Goal: Check status: Check status

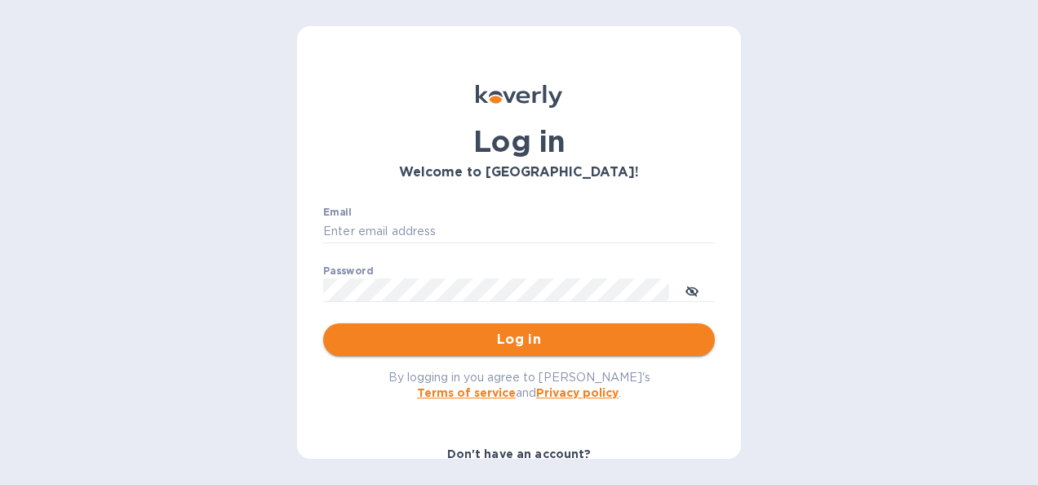
type input "[PERSON_NAME][EMAIL_ADDRESS][PERSON_NAME][PERSON_NAME][DOMAIN_NAME]"
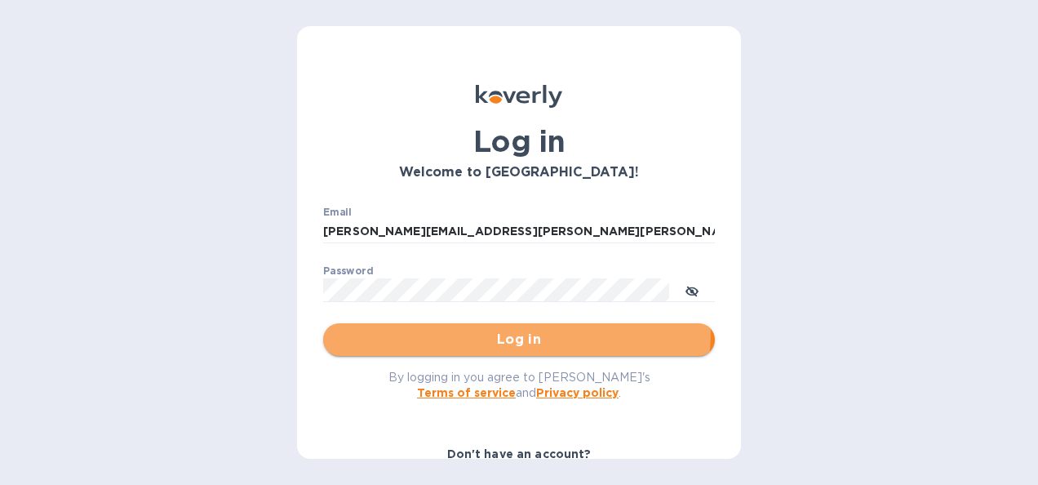
click at [462, 329] on button "Log in" at bounding box center [519, 339] width 392 height 33
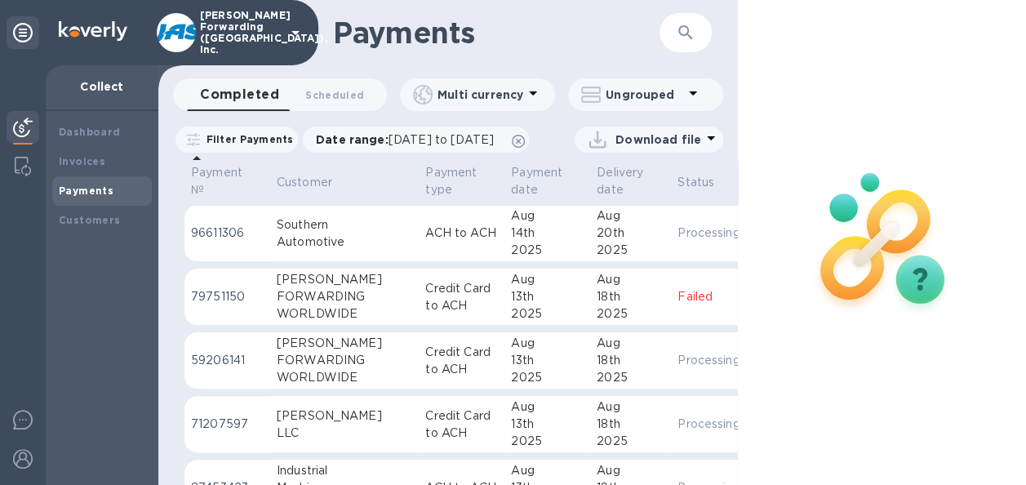
click at [697, 26] on button "button" at bounding box center [685, 32] width 39 height 39
click at [688, 37] on icon "button" at bounding box center [686, 33] width 20 height 20
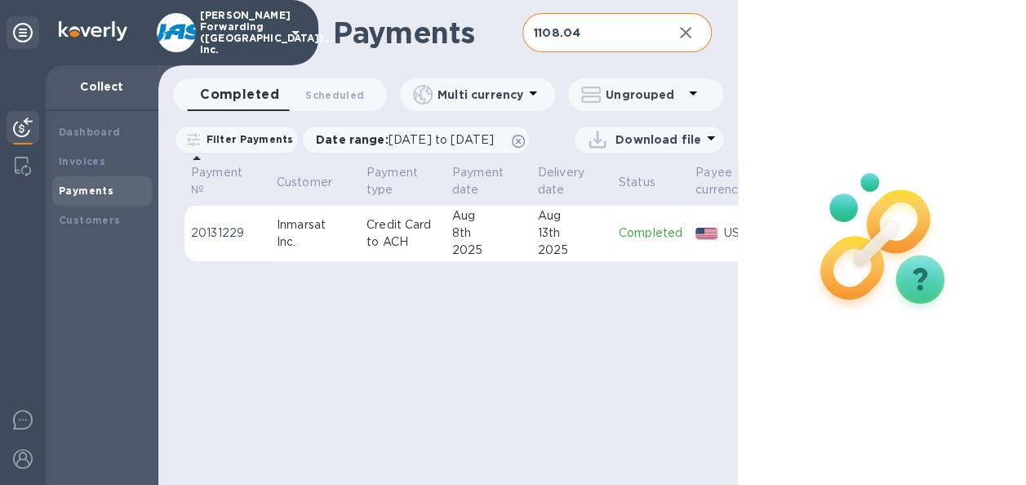
click at [629, 252] on td "Completed" at bounding box center [650, 233] width 77 height 57
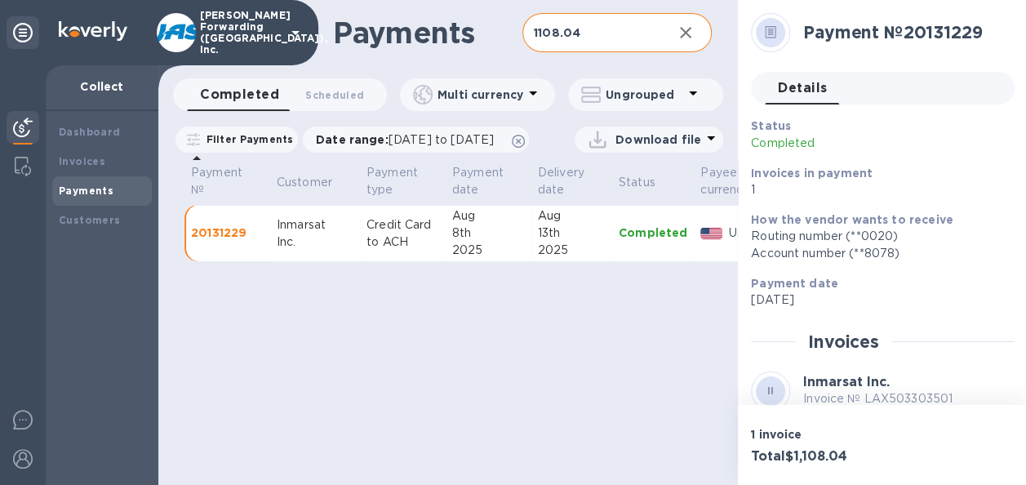
scroll to position [163, 0]
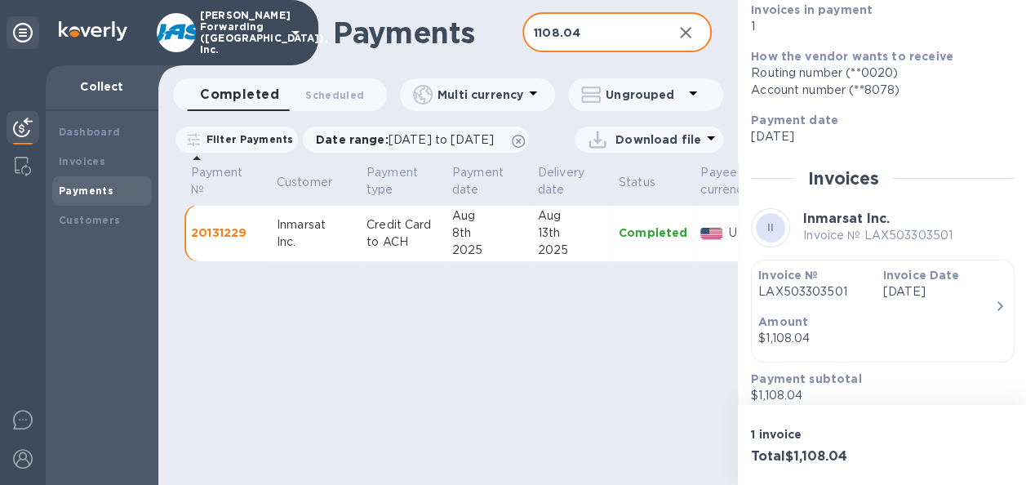
drag, startPoint x: 594, startPoint y: 28, endPoint x: 494, endPoint y: 29, distance: 100.4
click at [494, 29] on div "Payments 1108.04 ​" at bounding box center [448, 32] width 580 height 65
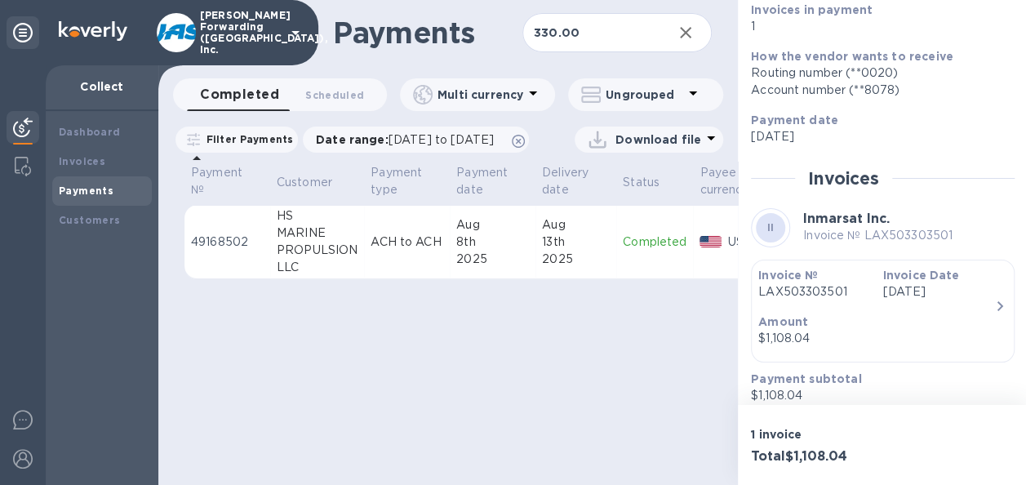
click at [531, 250] on td "[DATE]" at bounding box center [493, 242] width 86 height 74
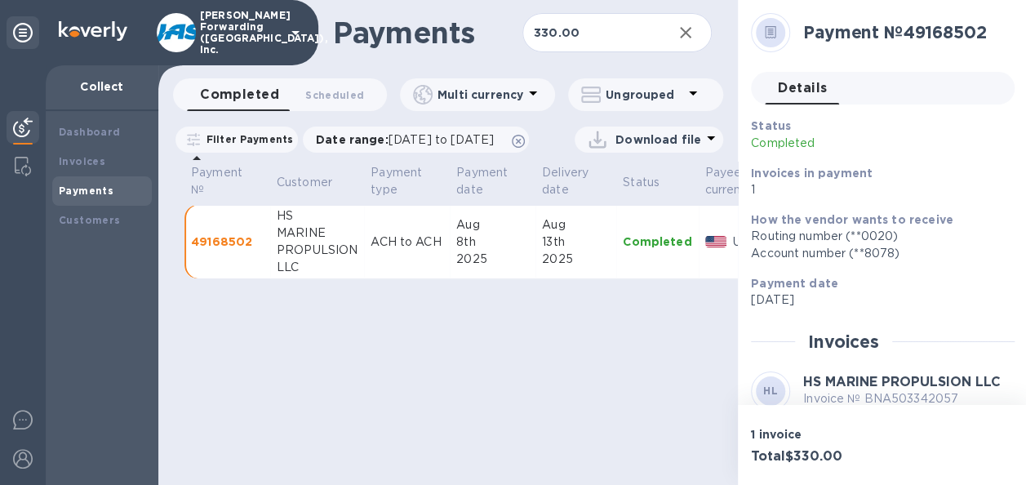
scroll to position [238, 0]
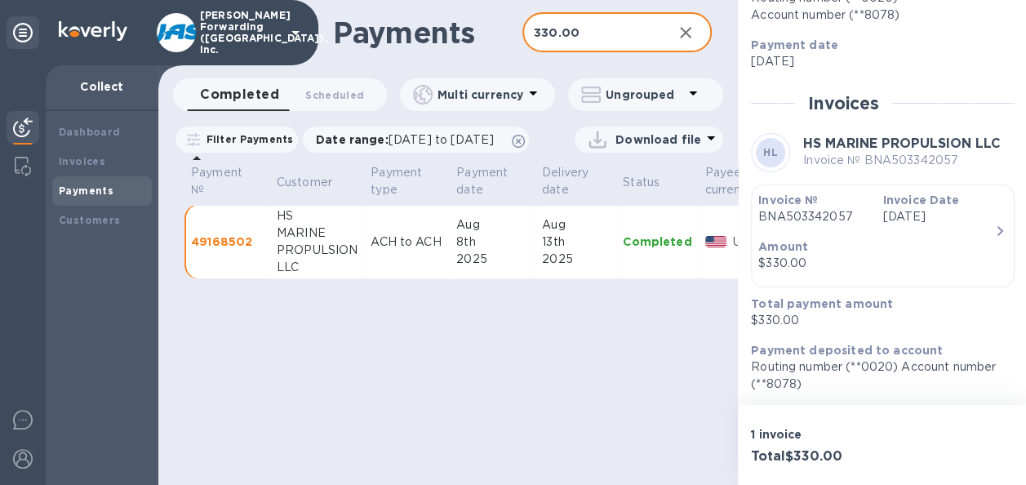
drag, startPoint x: 581, startPoint y: 26, endPoint x: 506, endPoint y: 15, distance: 76.0
click at [506, 15] on div "Payments 330.00 ​" at bounding box center [448, 32] width 580 height 65
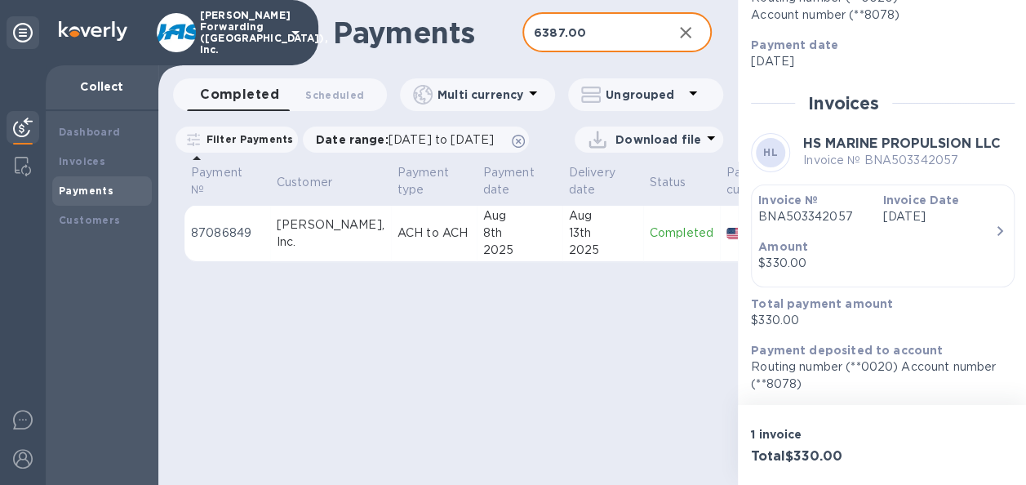
click at [483, 259] on div "2025" at bounding box center [519, 250] width 73 height 17
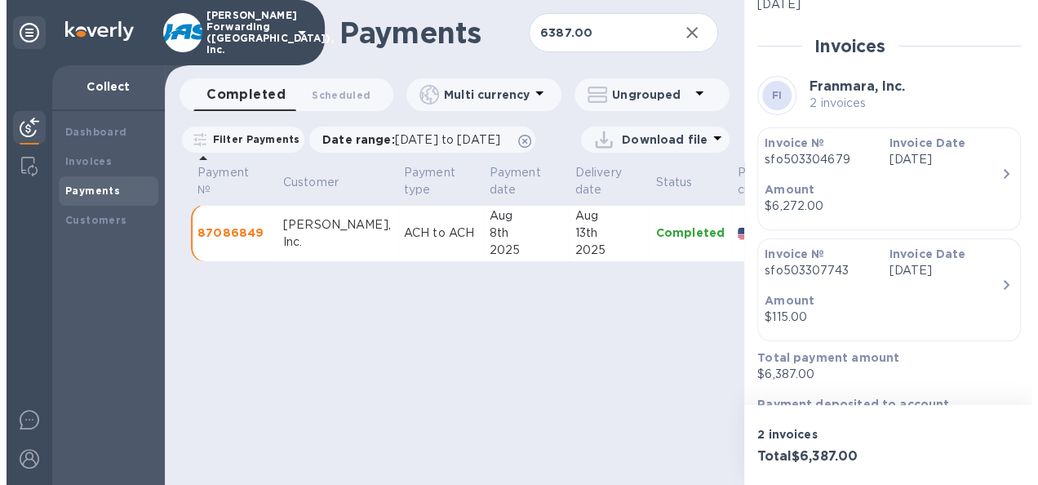
scroll to position [269, 0]
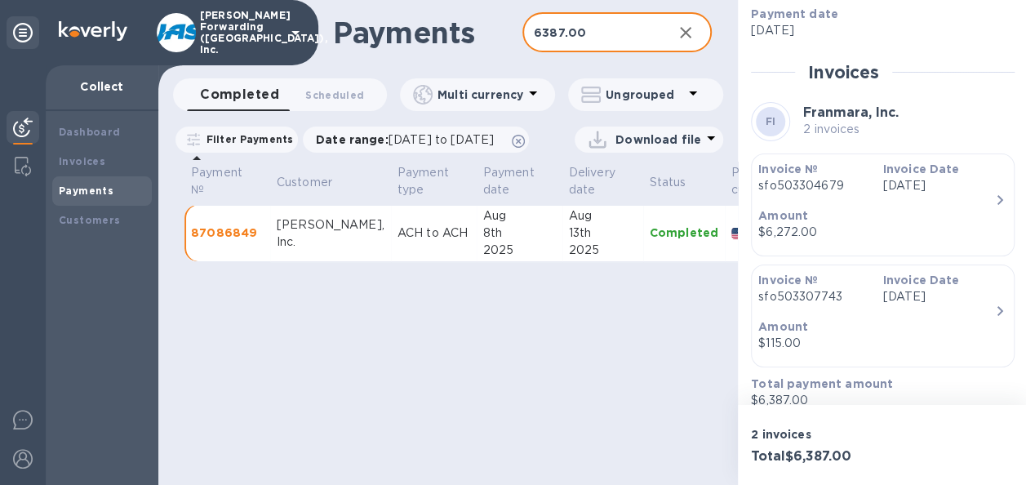
drag, startPoint x: 593, startPoint y: 36, endPoint x: 470, endPoint y: 36, distance: 122.5
click at [470, 36] on div "Payments 6387.00 ​" at bounding box center [448, 32] width 580 height 65
type input "660.00"
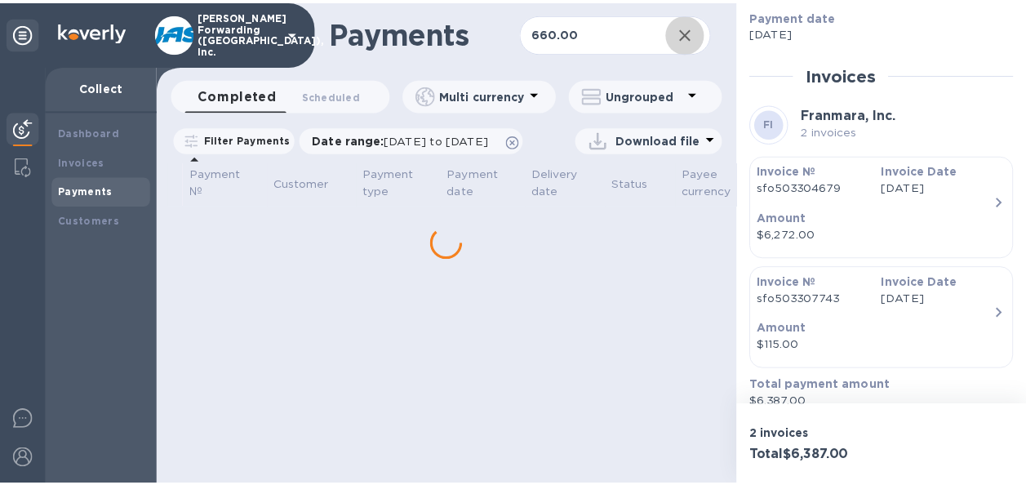
scroll to position [269, 0]
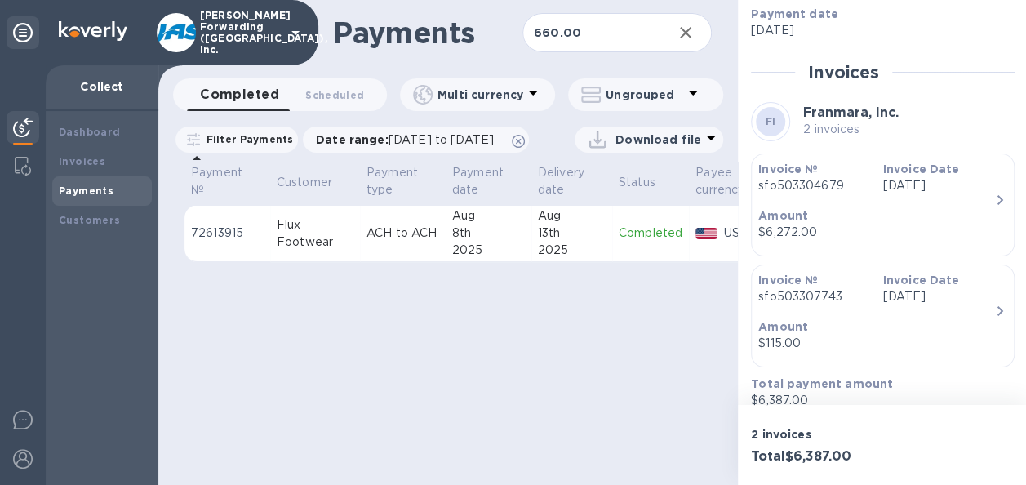
click at [518, 242] on div "8th" at bounding box center [488, 233] width 73 height 17
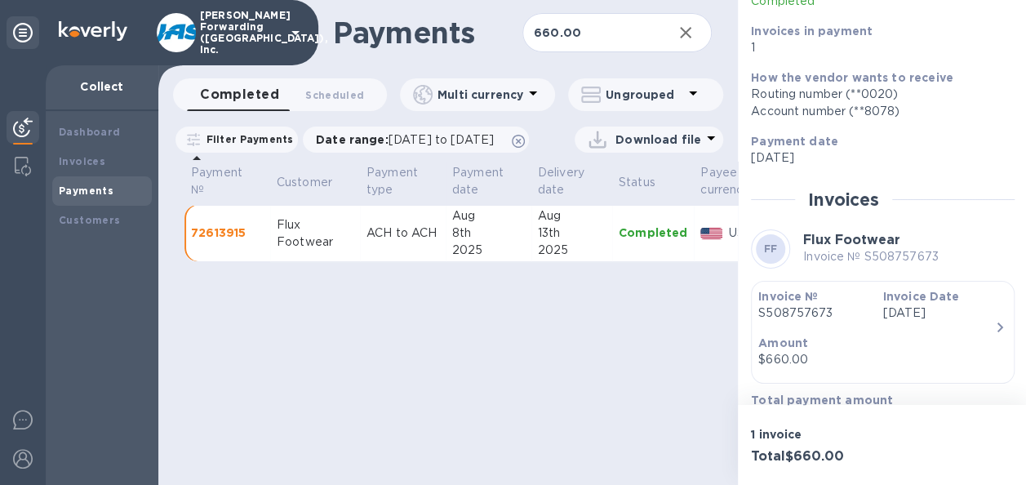
scroll to position [238, 0]
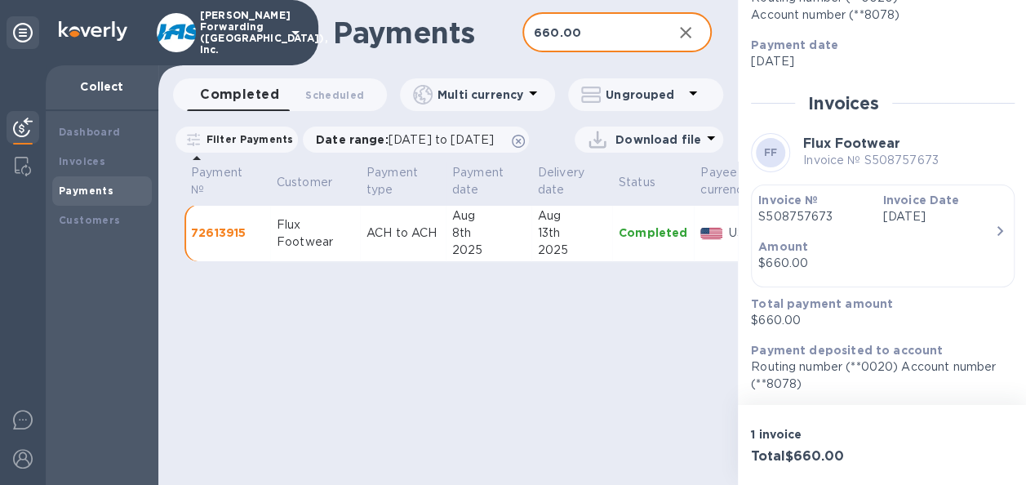
drag, startPoint x: 579, startPoint y: 37, endPoint x: 514, endPoint y: 37, distance: 64.5
click at [514, 37] on div "Payments 660.00 ​" at bounding box center [448, 32] width 580 height 65
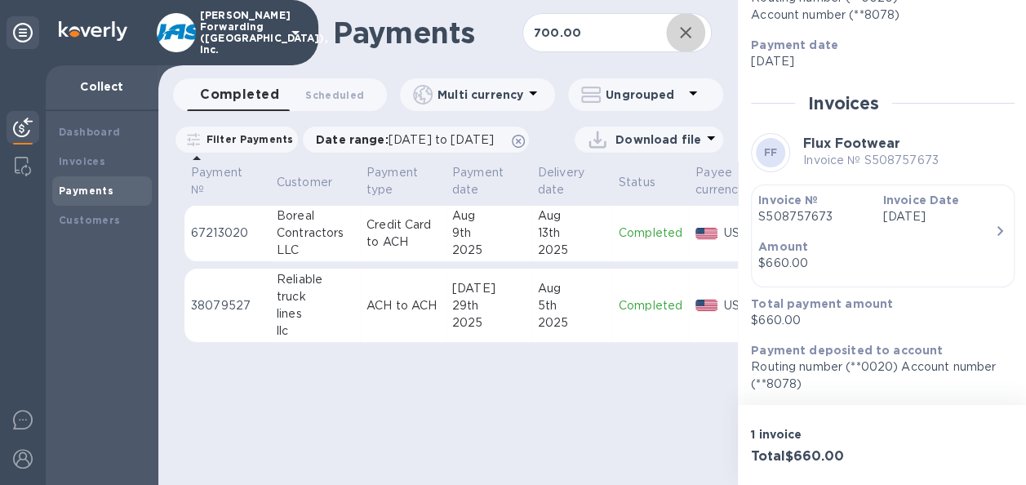
click at [523, 262] on td "[DATE]" at bounding box center [489, 233] width 86 height 57
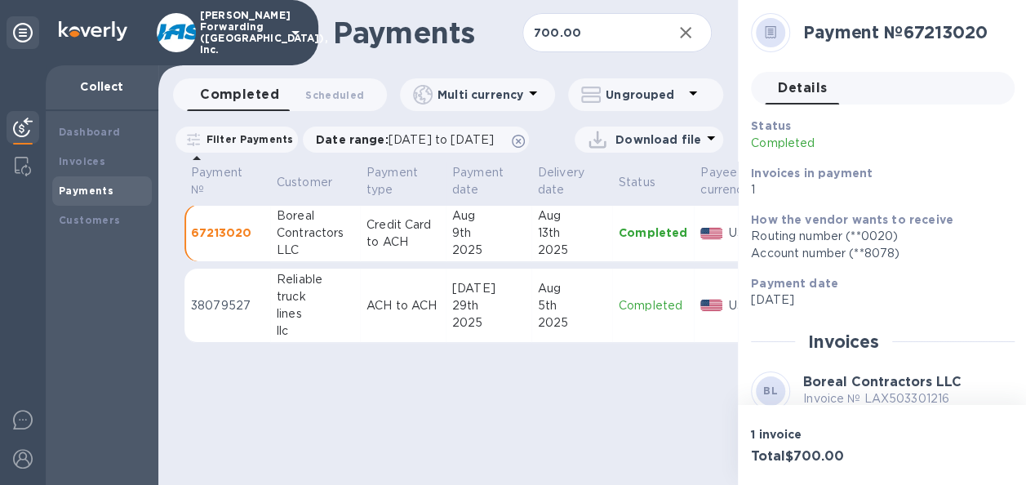
scroll to position [238, 0]
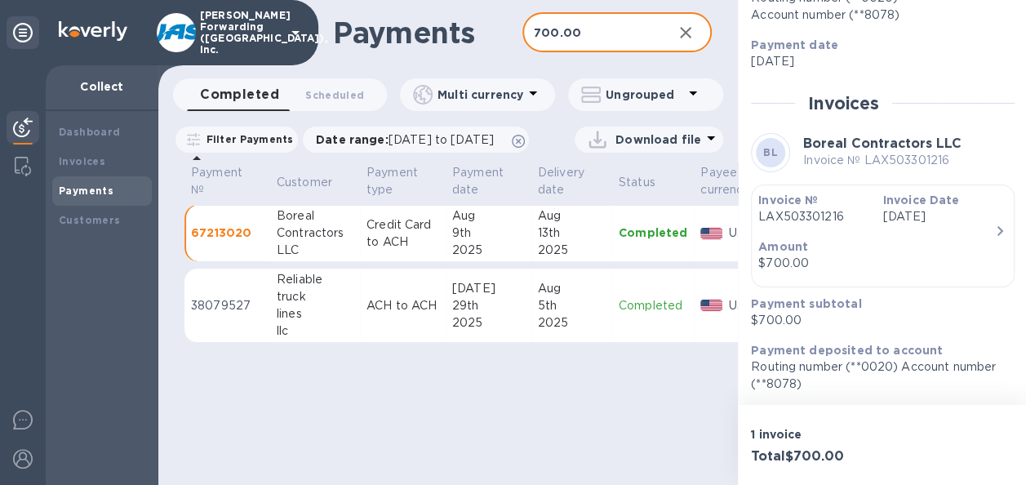
drag, startPoint x: 589, startPoint y: 36, endPoint x: 357, endPoint y: 35, distance: 231.9
click at [357, 35] on div "Payments 700.00 ​" at bounding box center [448, 32] width 580 height 65
type input "950.00"
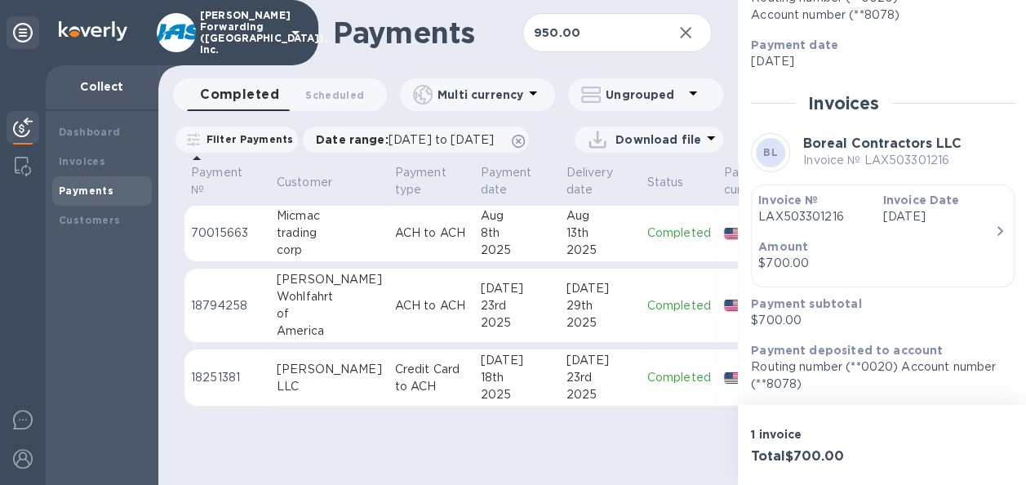
click at [527, 256] on td "[DATE]" at bounding box center [517, 233] width 86 height 57
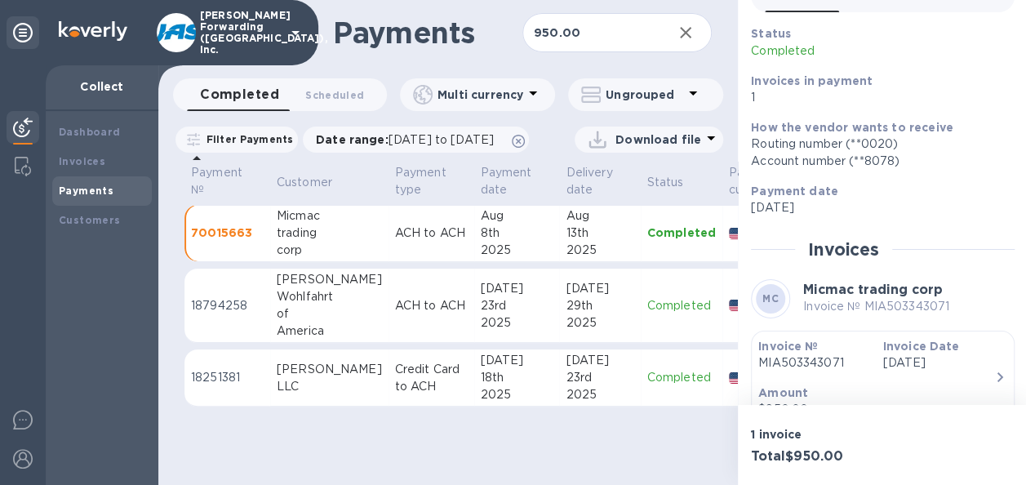
scroll to position [163, 0]
